Goal: Task Accomplishment & Management: Use online tool/utility

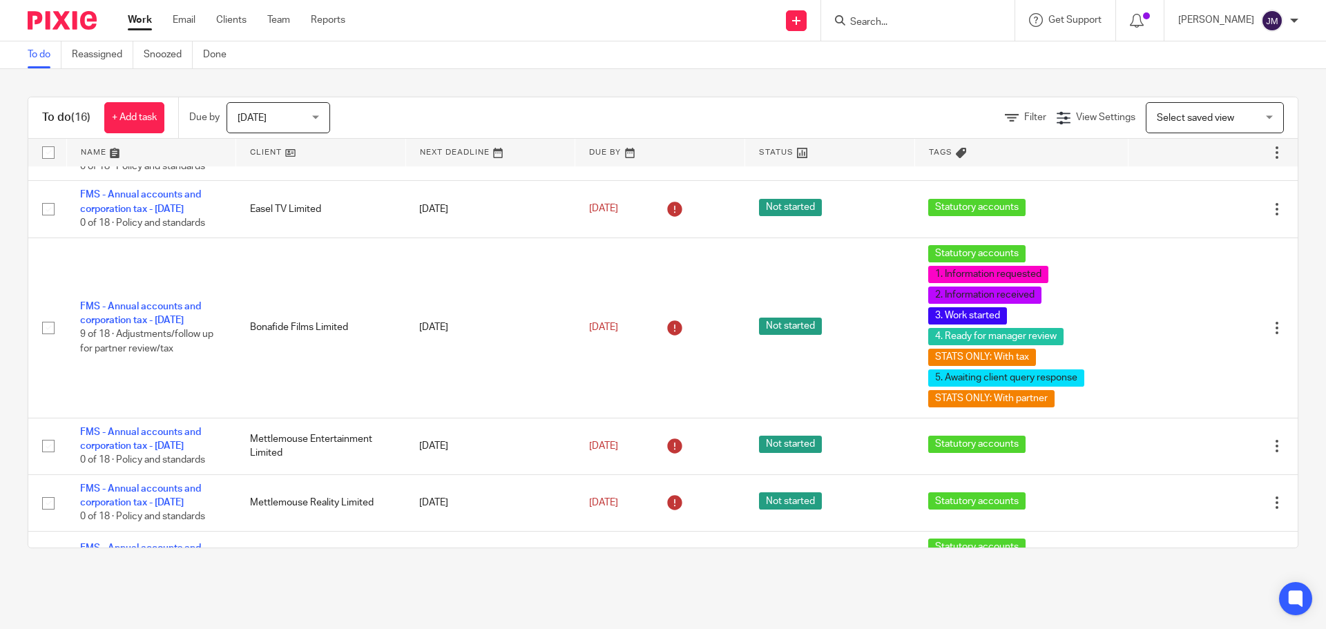
scroll to position [622, 0]
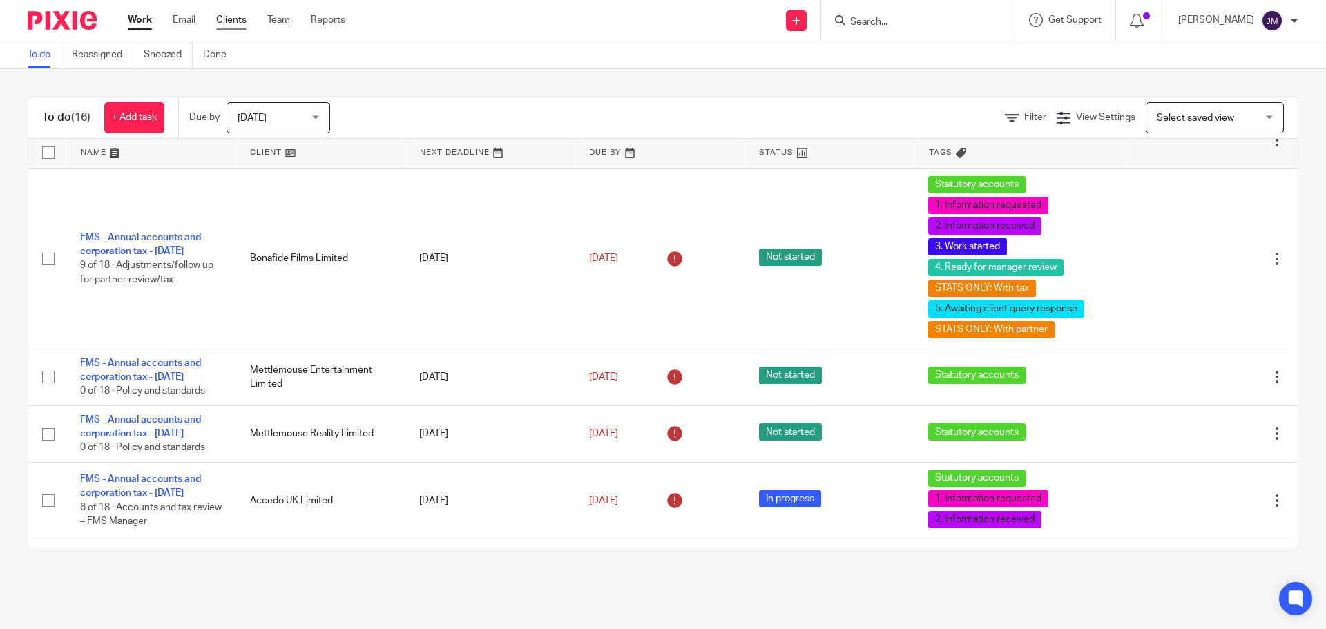
click at [244, 19] on link "Clients" at bounding box center [231, 20] width 30 height 14
click at [303, 22] on ul "Work Email Clients Team Reports" at bounding box center [247, 20] width 238 height 14
click at [288, 19] on link "Team" at bounding box center [278, 20] width 23 height 14
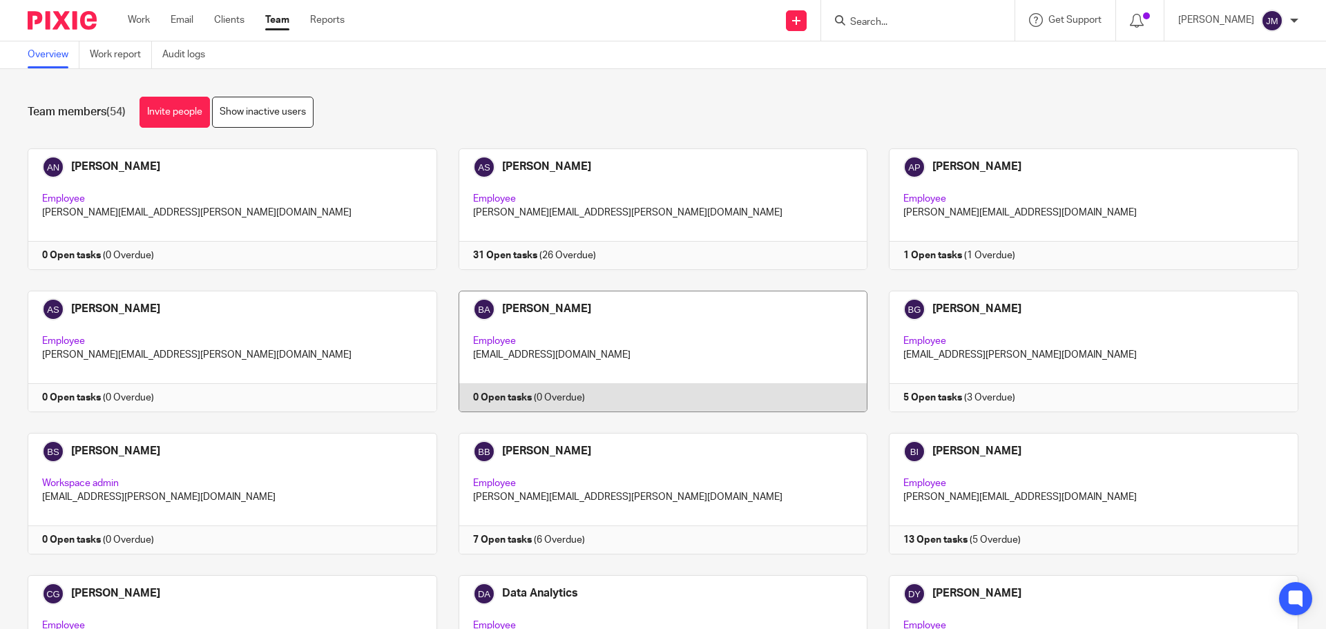
scroll to position [1098, 0]
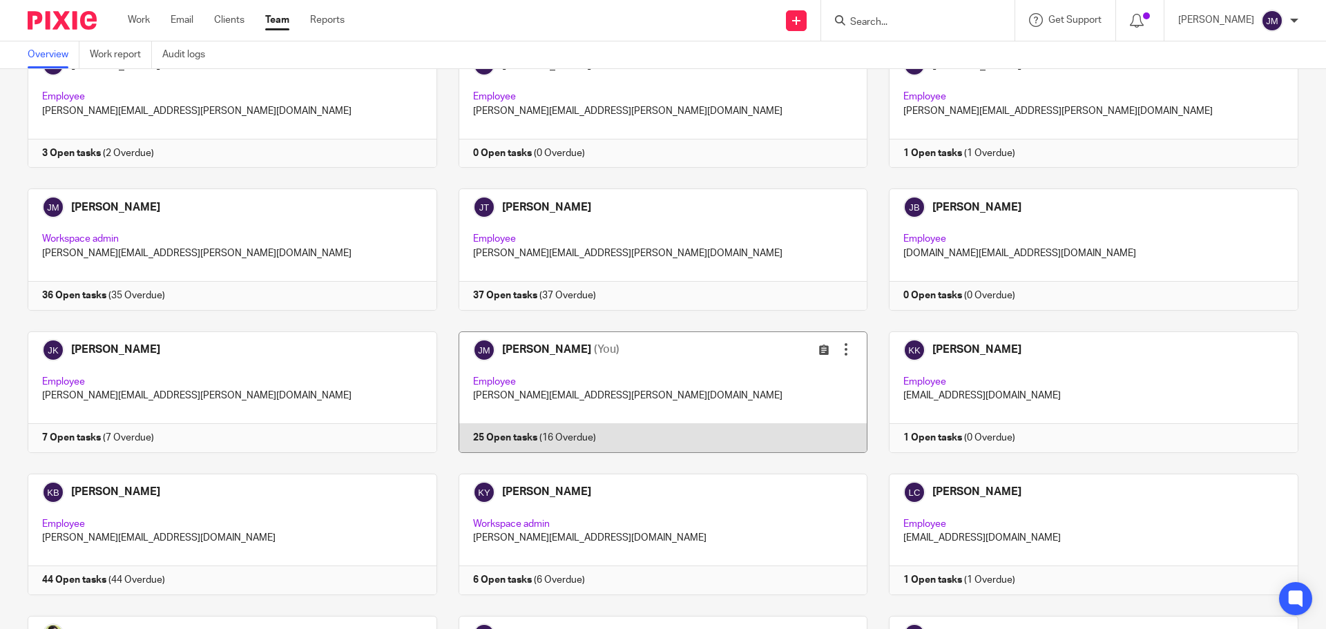
click at [563, 428] on link at bounding box center [652, 393] width 431 height 122
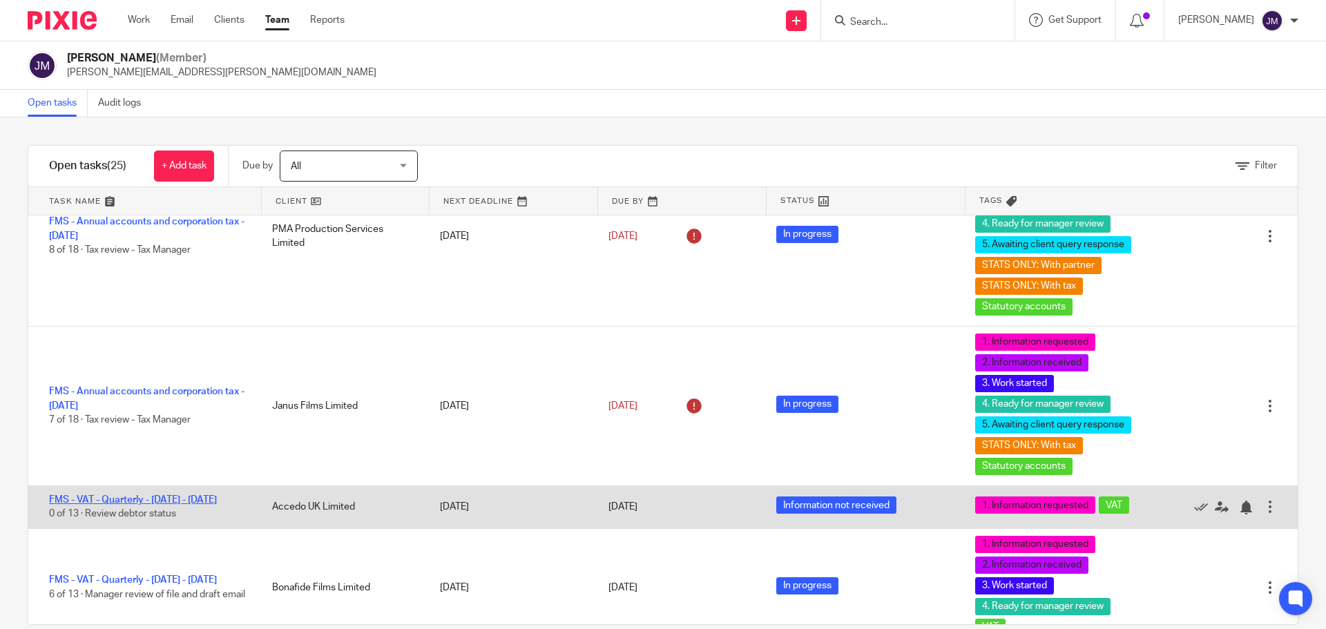
scroll to position [138, 0]
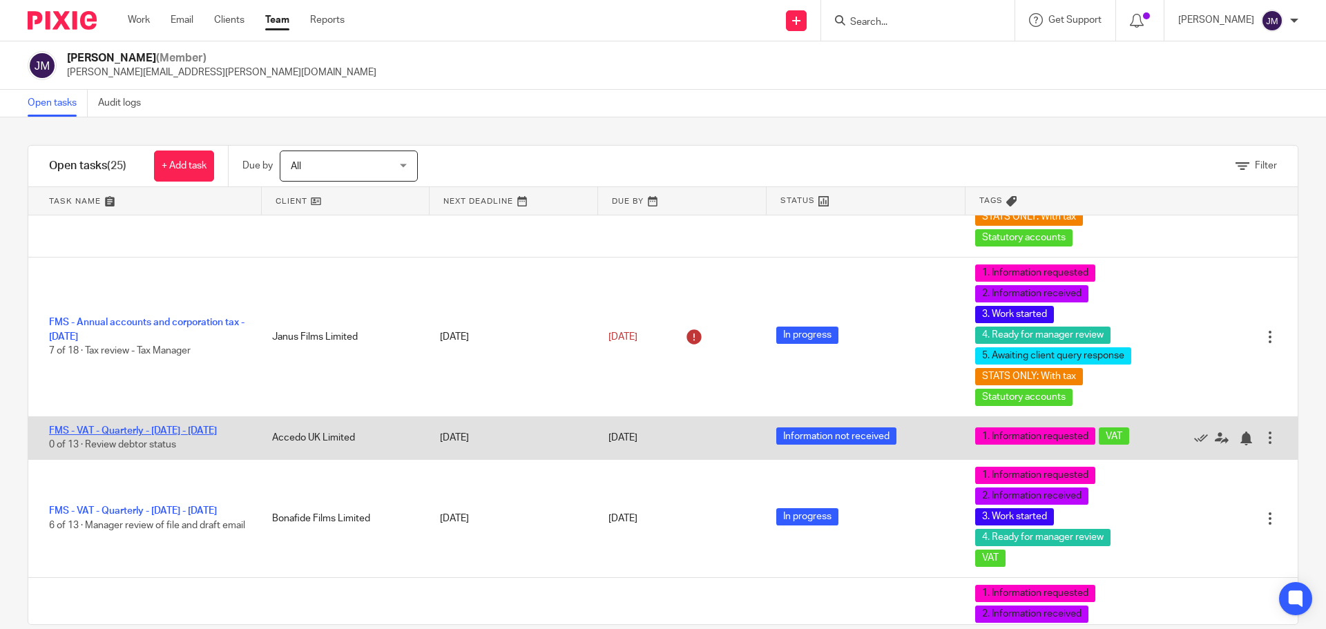
click at [217, 430] on link "FMS - VAT - Quarterly - [DATE] - [DATE]" at bounding box center [133, 431] width 168 height 10
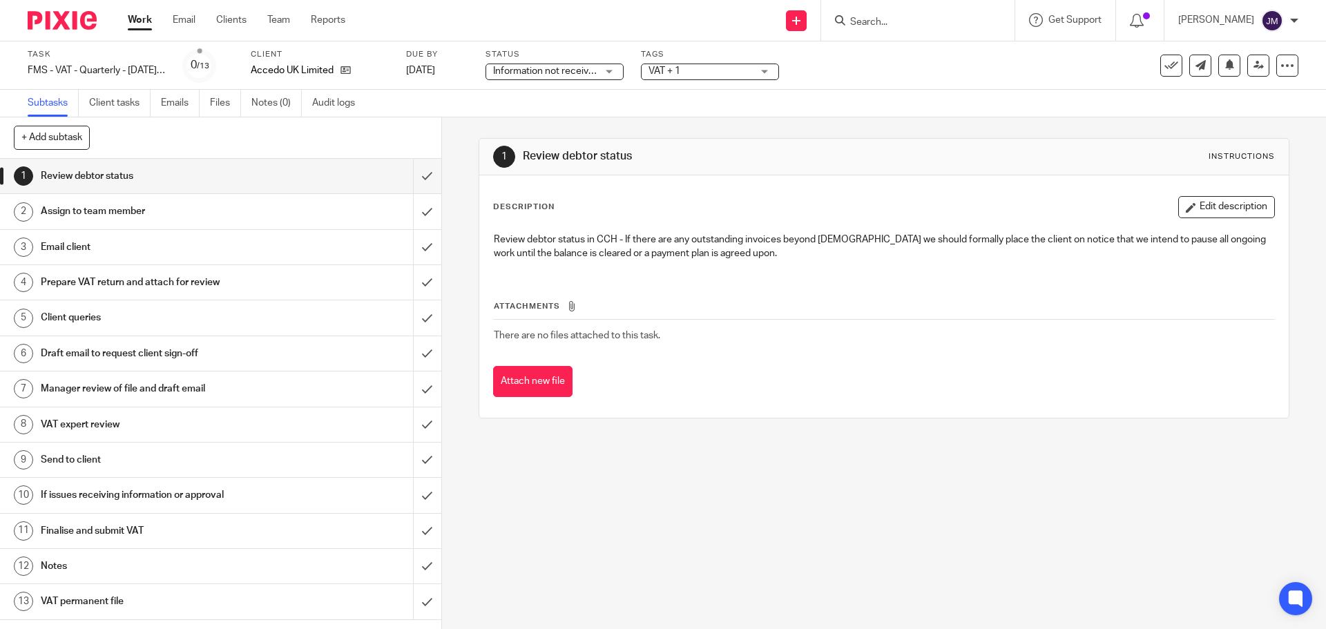
click at [113, 417] on h1 "VAT expert review" at bounding box center [160, 424] width 239 height 21
